Goal: Information Seeking & Learning: Learn about a topic

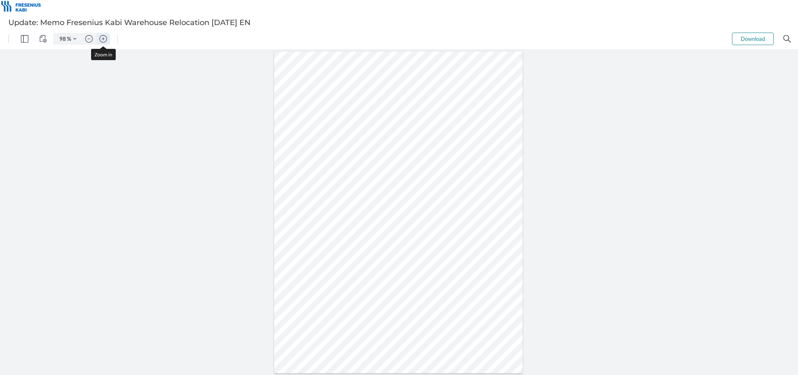
click at [101, 41] on img "Zoom in" at bounding box center [103, 39] width 8 height 8
click at [102, 41] on img "Zoom in" at bounding box center [103, 39] width 8 height 8
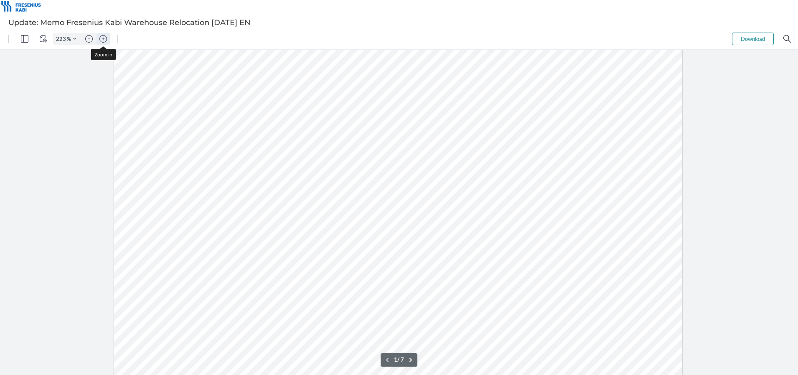
type input "273"
type input "1"
click at [89, 40] on img "Zoom out" at bounding box center [89, 39] width 8 height 8
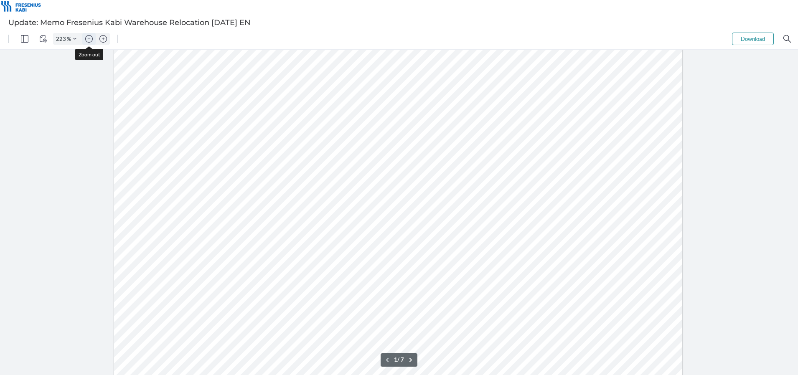
click at [89, 40] on img "Zoom out" at bounding box center [89, 39] width 8 height 8
type input "123"
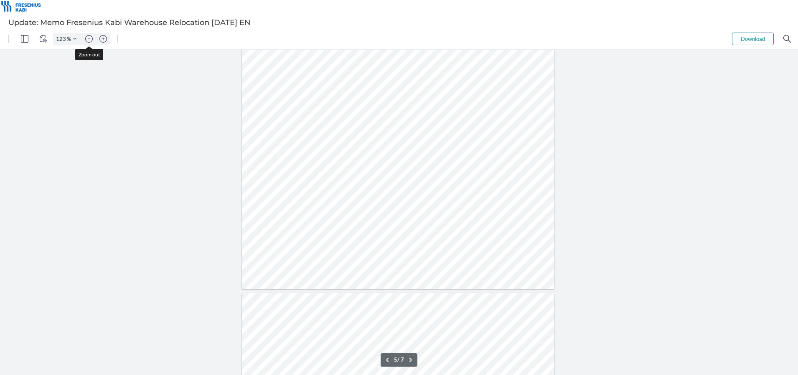
type input "6"
